Goal: Browse casually

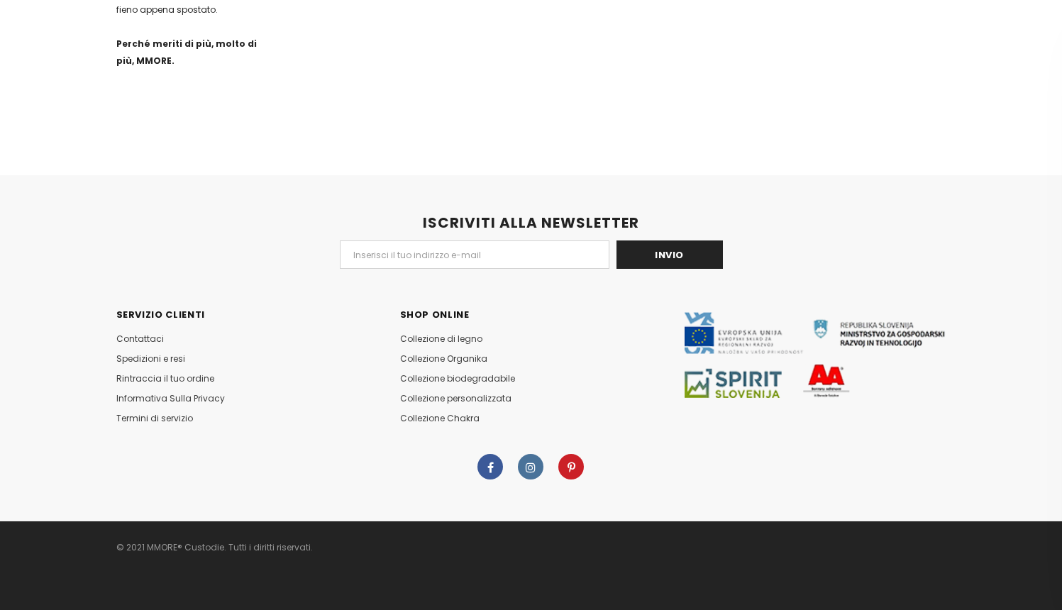
scroll to position [40037, 0]
